Goal: Task Accomplishment & Management: Complete application form

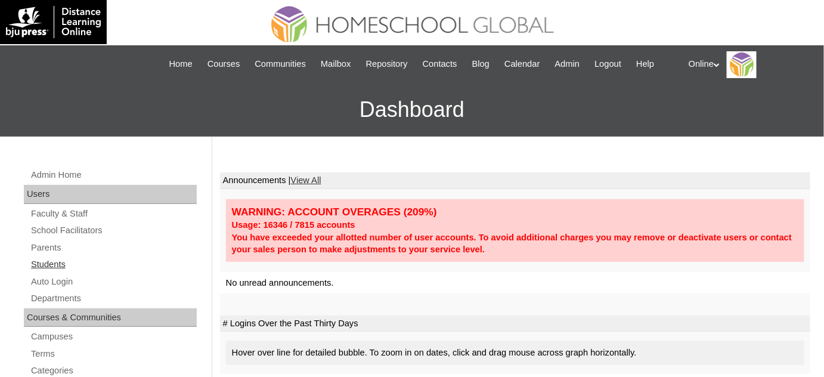
click at [57, 262] on link "Students" at bounding box center [113, 264] width 167 height 15
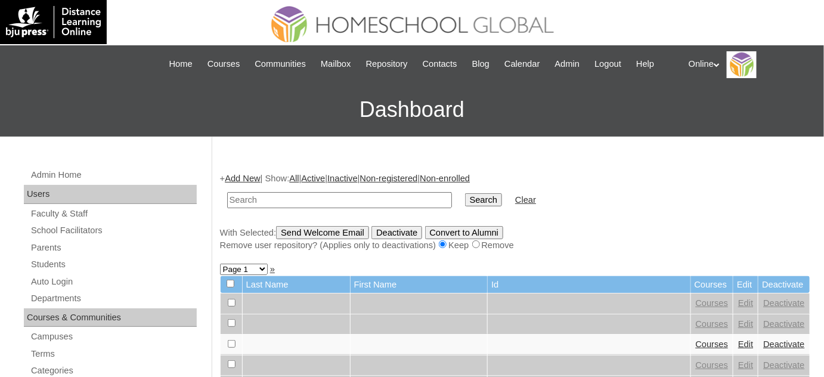
click at [349, 197] on input "text" at bounding box center [339, 200] width 225 height 16
type input "v"
click at [287, 193] on input "johan" at bounding box center [339, 200] width 225 height 16
type input "johan james"
click at [465, 193] on input "Search" at bounding box center [483, 199] width 37 height 13
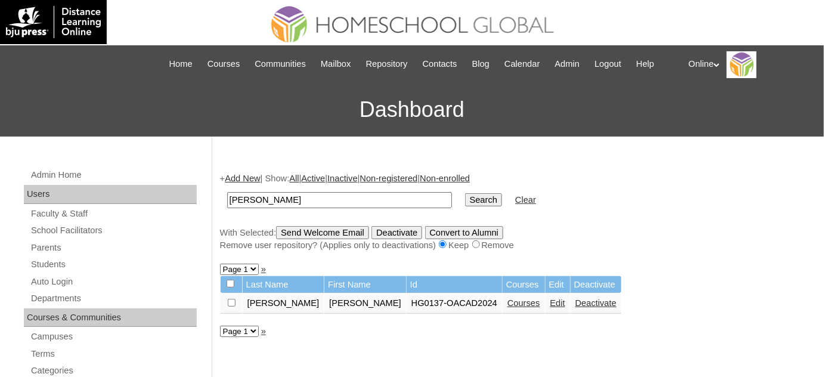
click at [575, 302] on link "Deactivate" at bounding box center [595, 303] width 41 height 10
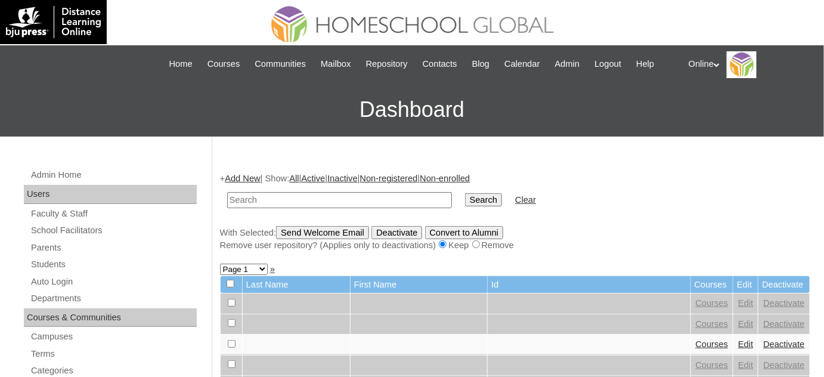
click at [312, 198] on input "text" at bounding box center [339, 200] width 225 height 16
type input "[PERSON_NAME]"
click at [465, 193] on input "Search" at bounding box center [483, 199] width 37 height 13
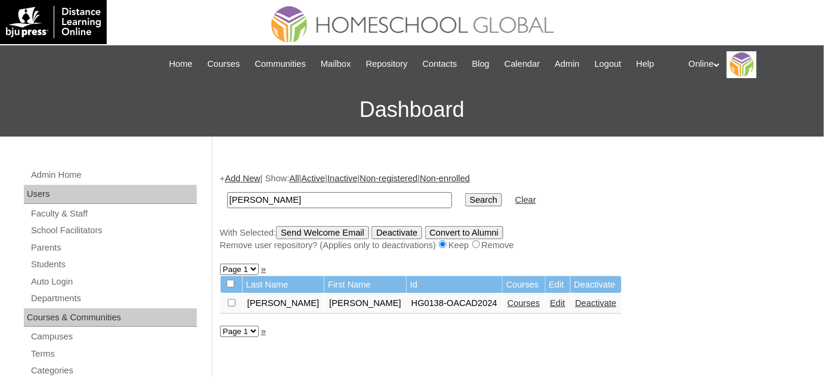
click at [575, 300] on link "Deactivate" at bounding box center [595, 303] width 41 height 10
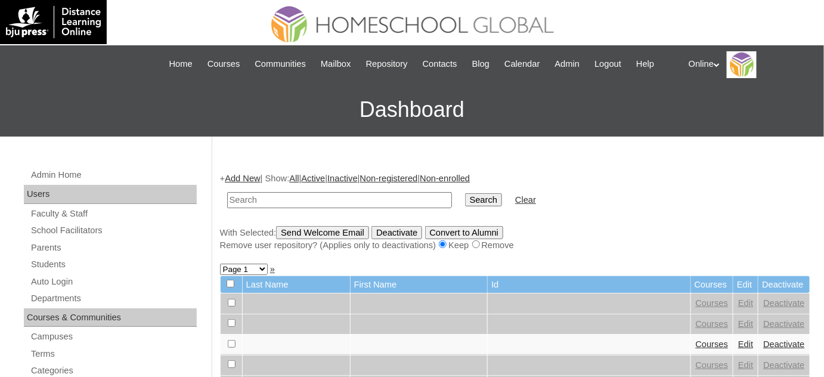
click at [260, 180] on link "Add New" at bounding box center [242, 178] width 35 height 10
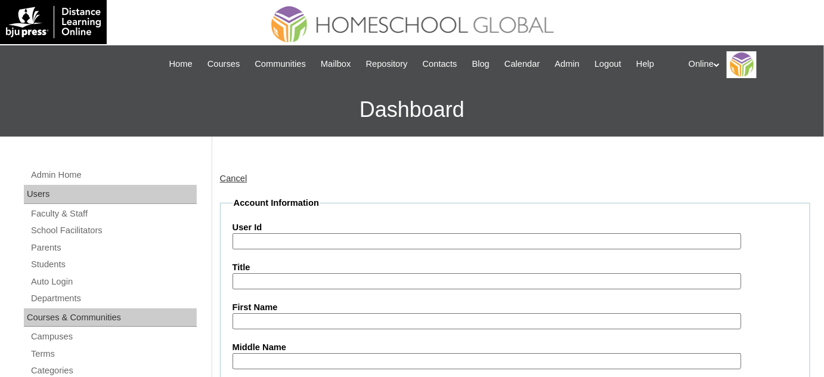
click at [294, 239] on input "User Id" at bounding box center [486, 241] width 508 height 16
click at [318, 233] on input "User Id" at bounding box center [486, 241] width 508 height 16
paste input "HG188OACAD2025"
type input "HG188OACAD2025"
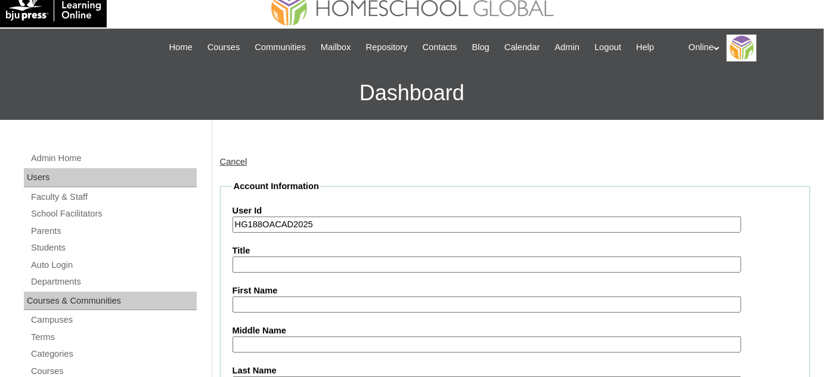
scroll to position [54, 0]
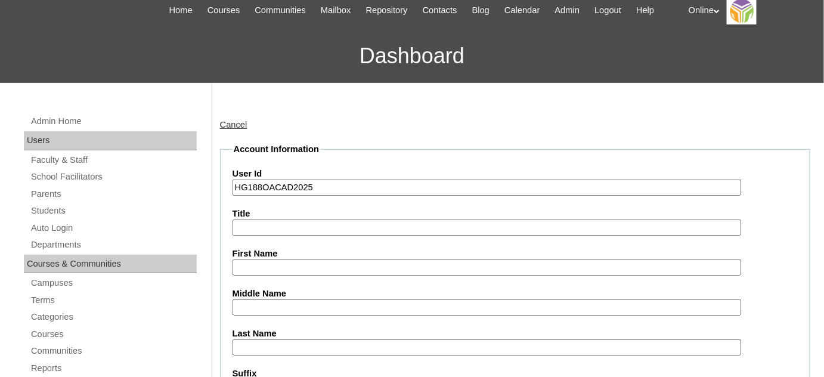
click at [303, 268] on input "First Name" at bounding box center [486, 267] width 508 height 16
paste input "Johan James Villanueva 2403238 HG188OACAD2025"
click at [408, 264] on input "Johan James Villanueva 2403238 HG188OACAD2025" at bounding box center [486, 267] width 508 height 16
click at [409, 262] on input "Johan James Villanueva 2403238 HG188OACAD2025" at bounding box center [486, 267] width 508 height 16
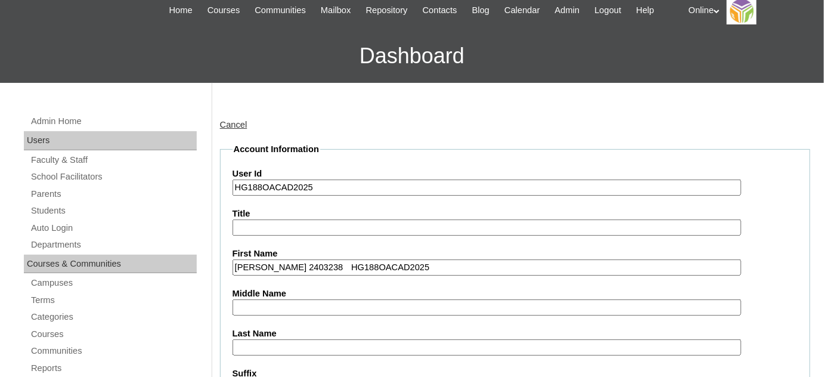
click at [409, 262] on input "Johan James Villanueva 2403238 HG188OACAD2025" at bounding box center [486, 267] width 508 height 16
click at [411, 263] on input "Johan James Villanueva 2403238 HG188OACAD2025" at bounding box center [486, 267] width 508 height 16
click at [413, 265] on input "Johan James Villanueva 2403238 HG188OACAD2025" at bounding box center [486, 267] width 508 height 16
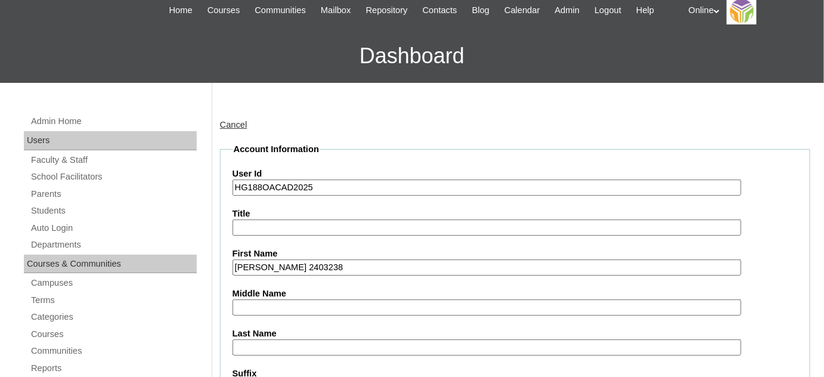
click at [369, 267] on input "Johan James Villanueva 2403238" at bounding box center [486, 267] width 508 height 16
click at [368, 266] on input "Johan James Villanueva 2403238" at bounding box center [486, 267] width 508 height 16
click at [368, 265] on input "Johan James Villanueva 2403238" at bounding box center [486, 267] width 508 height 16
click at [332, 265] on input "Johan James Villanueva" at bounding box center [486, 267] width 508 height 16
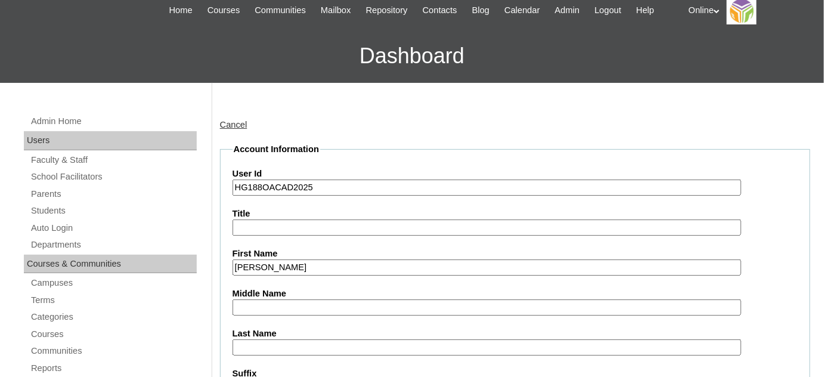
type input "Johan James"
click at [300, 339] on input "Last Name" at bounding box center [486, 347] width 508 height 16
paste input "Villanueva"
type input "Villanueva"
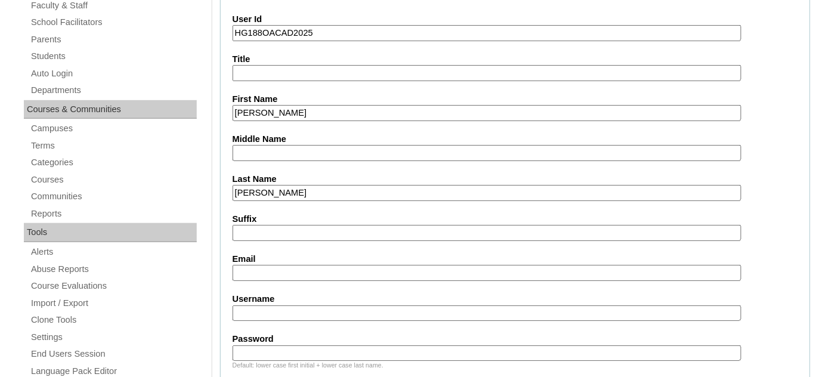
scroll to position [216, 0]
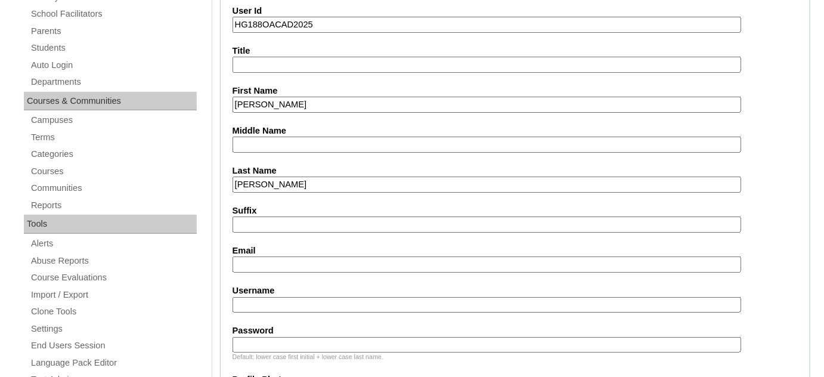
click at [279, 256] on input "Email" at bounding box center [486, 264] width 508 height 16
paste input "cris_andrew@yahoo.com"
type input "cris_andrew@yahoo.com"
paste input "johan.villanueva2025"
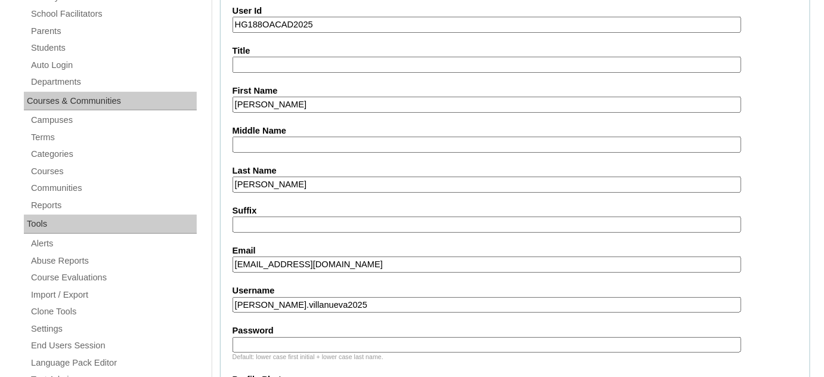
type input "johan.villanueva2025"
paste input "jHmVn"
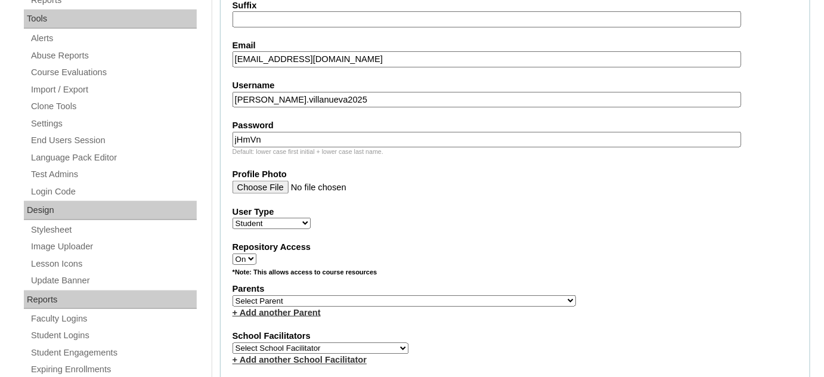
scroll to position [433, 0]
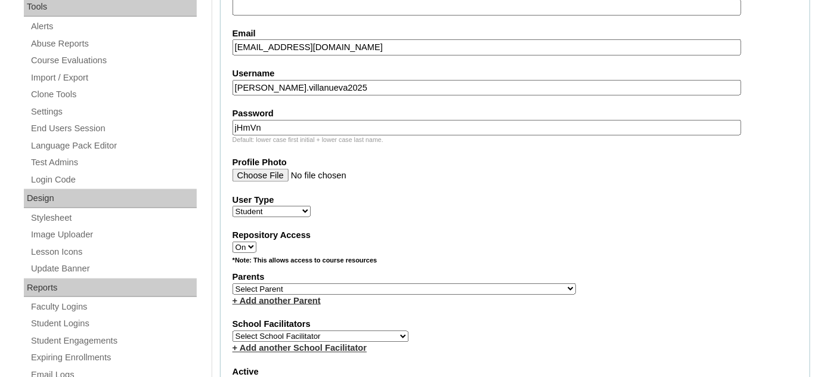
type input "jHmVn"
click at [329, 283] on select "Select Parent , , , , , , , , , , , , , , , , , , , , , , , , , , , , , , , , ,…" at bounding box center [403, 288] width 343 height 11
select select "40168"
click at [232, 283] on select "Select Parent , , , , , , , , , , , , , , , , , , , , , , , , , , , , , , , , ,…" at bounding box center [403, 288] width 343 height 11
click at [352, 331] on select "Select School Facilitator Norman Añain Ruffa Abadijas Mary Abella Gloryfe Abion…" at bounding box center [320, 336] width 176 height 11
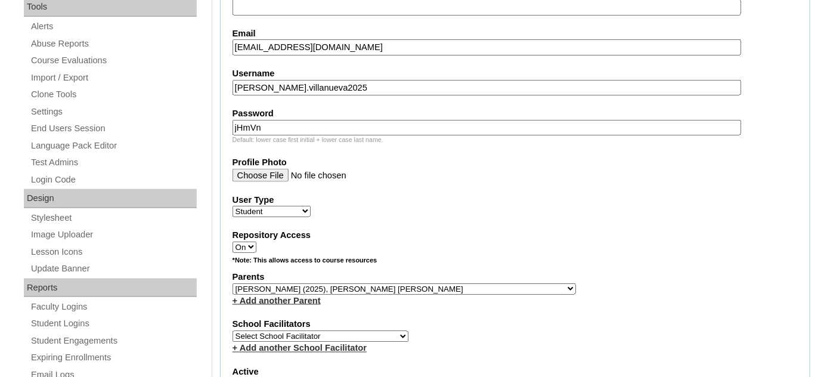
select select "29277"
click at [232, 331] on select "Select School Facilitator Norman Añain Ruffa Abadijas Mary Abella Gloryfe Abion…" at bounding box center [320, 336] width 176 height 11
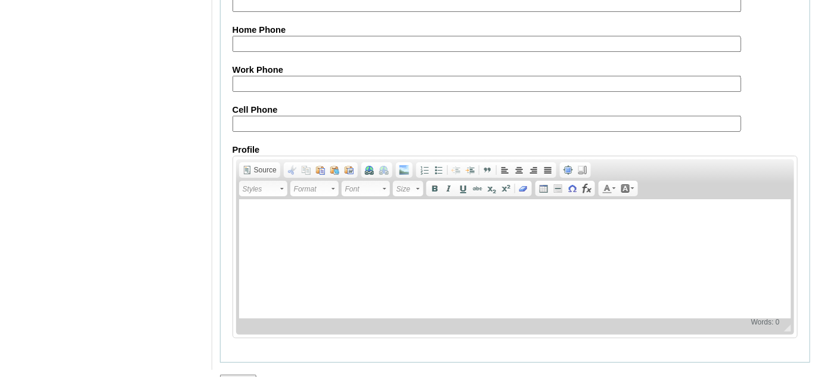
scroll to position [1418, 0]
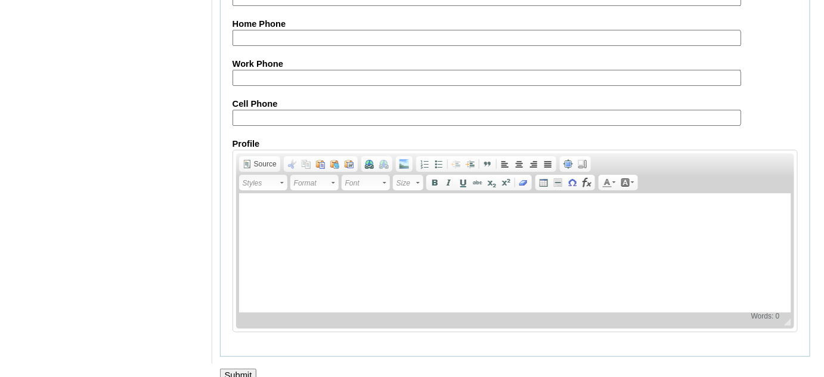
click at [251, 368] on input "Submit" at bounding box center [238, 374] width 37 height 13
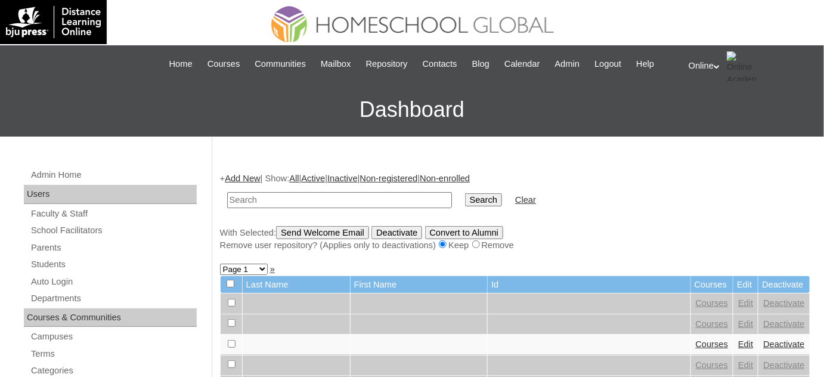
click at [263, 197] on input "text" at bounding box center [339, 200] width 225 height 16
type input "johan james"
click at [465, 193] on input "Search" at bounding box center [483, 199] width 37 height 13
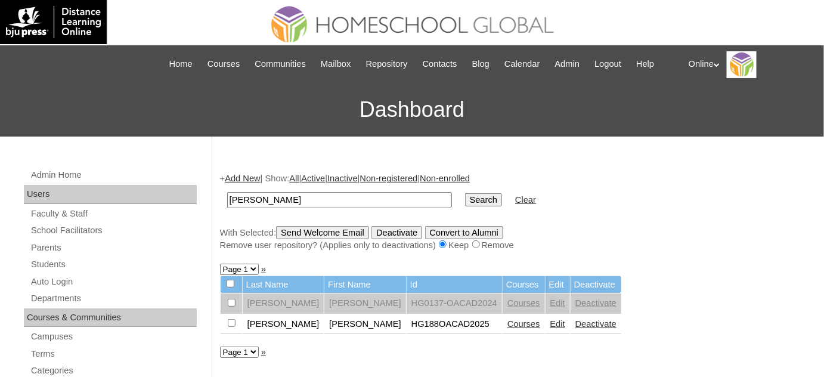
click at [507, 325] on link "Courses" at bounding box center [523, 324] width 33 height 10
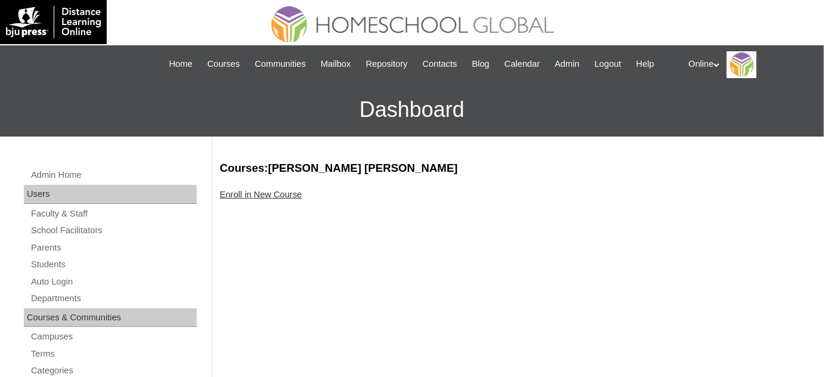
click at [284, 196] on link "Enroll in New Course" at bounding box center [261, 195] width 82 height 10
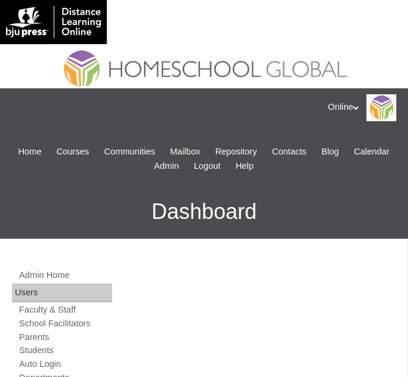
click at [73, 166] on ul "Home Courses Communities Mailbox Repository Contacts Blog Calendar Admin Logout…" at bounding box center [204, 159] width 384 height 28
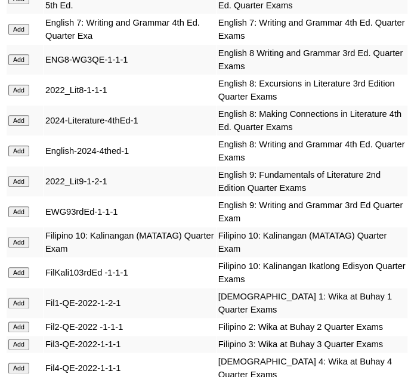
scroll to position [2384, 0]
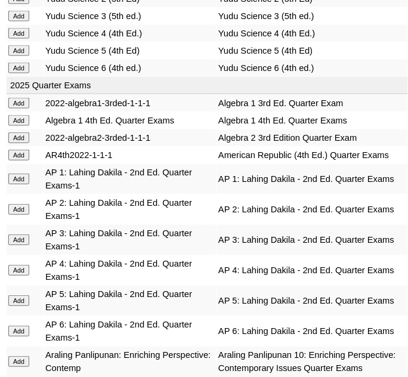
scroll to position [1679, 0]
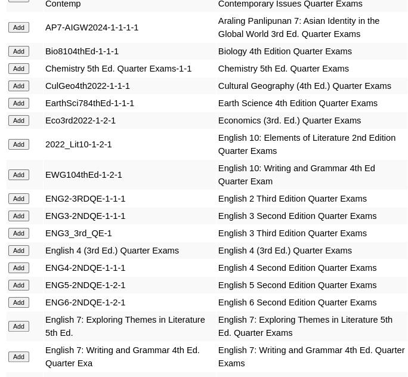
scroll to position [2058, 0]
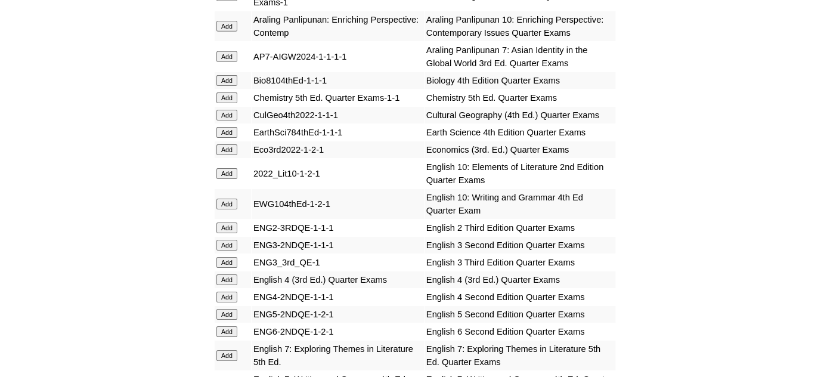
scroll to position [2004, 0]
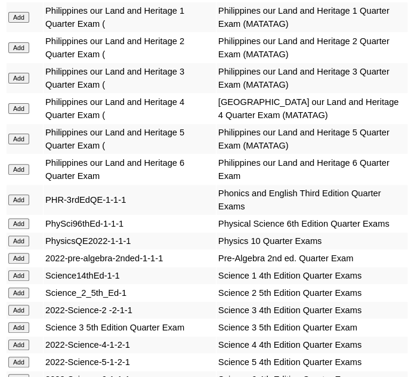
scroll to position [3359, 0]
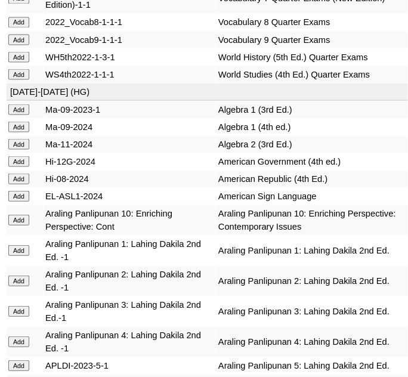
scroll to position [3846, 0]
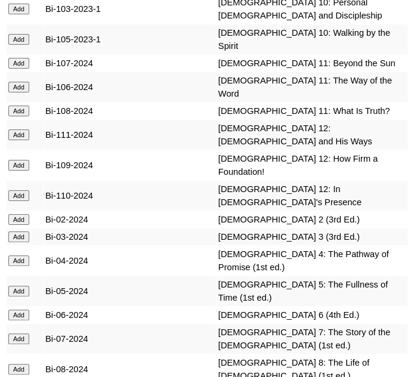
scroll to position [4388, 0]
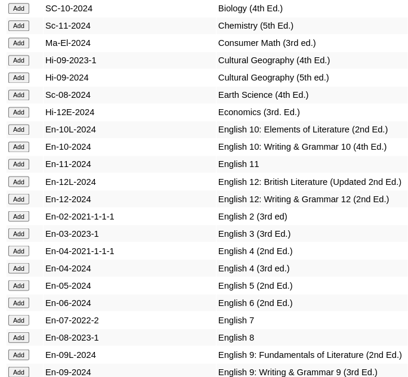
scroll to position [4875, 0]
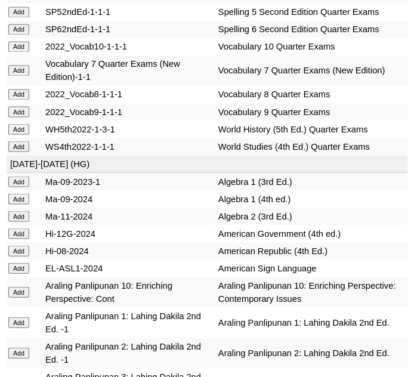
scroll to position [3846, 0]
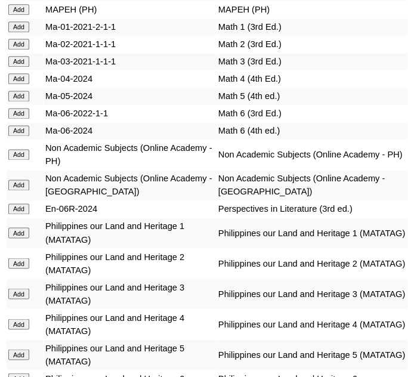
scroll to position [5959, 0]
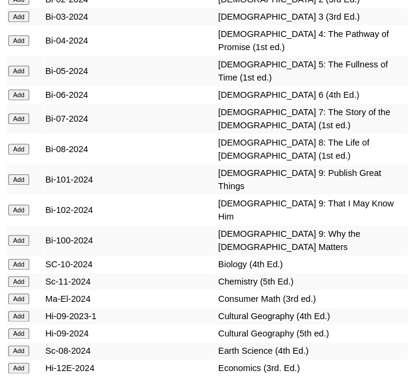
scroll to position [4605, 0]
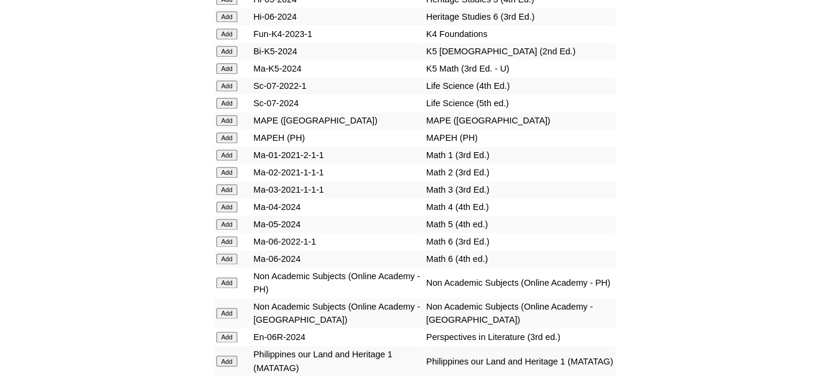
scroll to position [5742, 0]
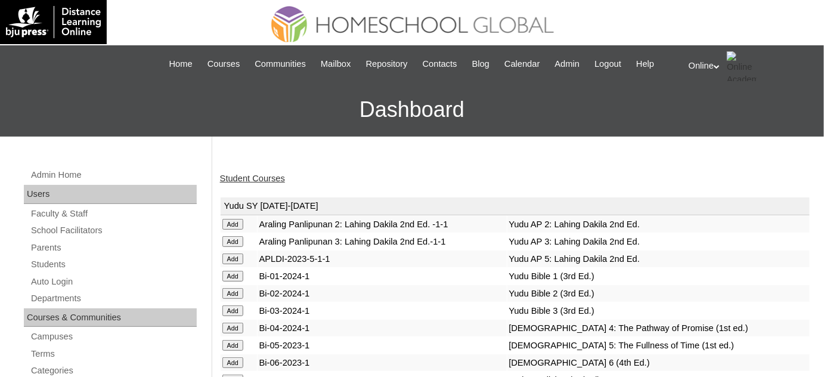
click at [264, 181] on link "Student Courses" at bounding box center [252, 178] width 65 height 10
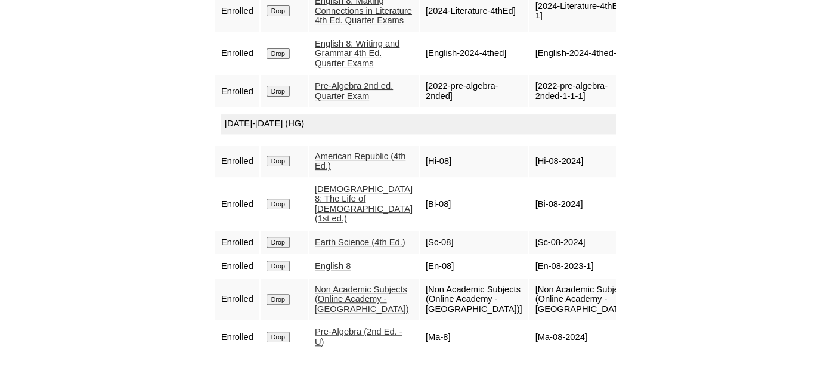
scroll to position [592, 0]
